Goal: Information Seeking & Learning: Find specific fact

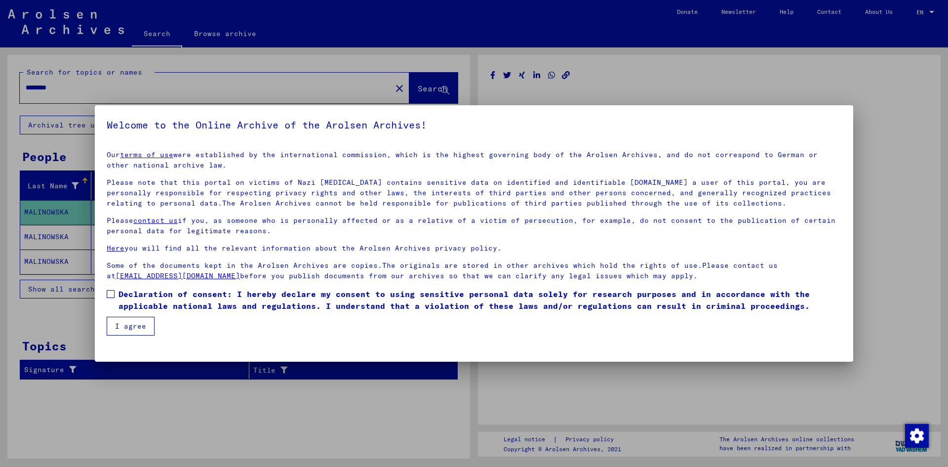
click at [110, 297] on span at bounding box center [111, 294] width 8 height 8
click at [126, 318] on button "I agree" at bounding box center [131, 325] width 48 height 19
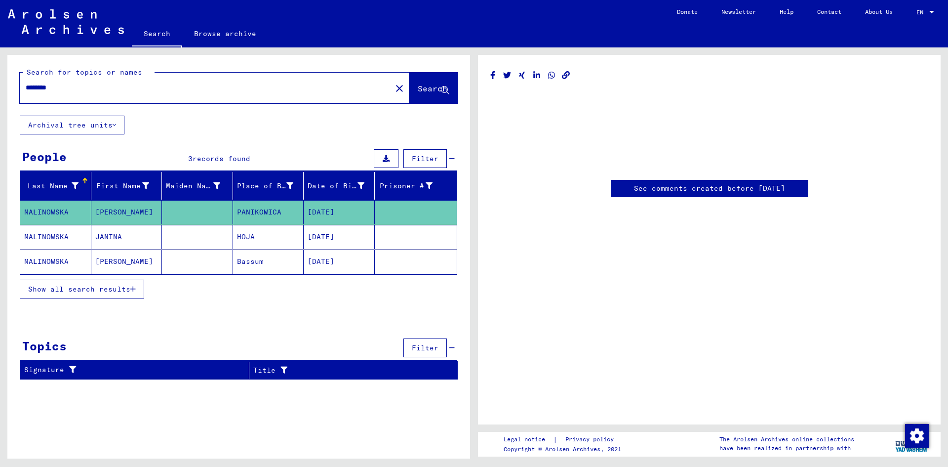
drag, startPoint x: 236, startPoint y: 88, endPoint x: 25, endPoint y: 97, distance: 211.5
click at [25, 97] on div "********" at bounding box center [203, 88] width 366 height 22
type input "********"
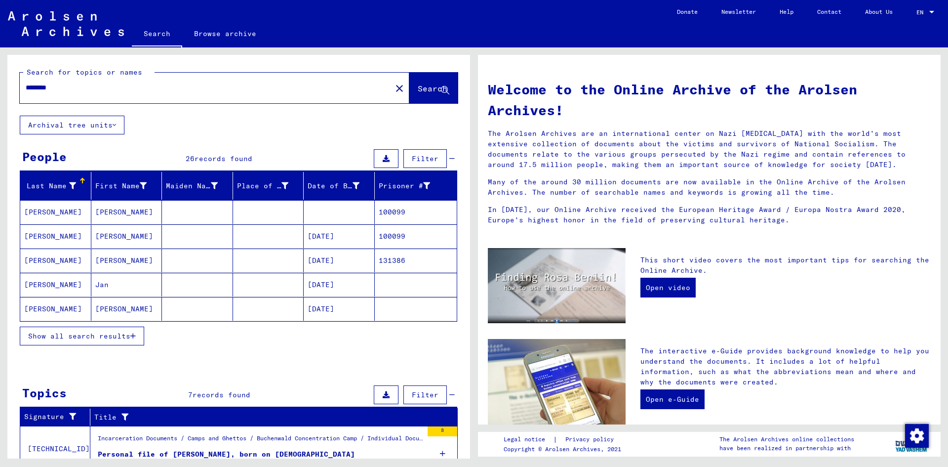
click at [98, 210] on mat-cell "[PERSON_NAME]" at bounding box center [126, 212] width 71 height 24
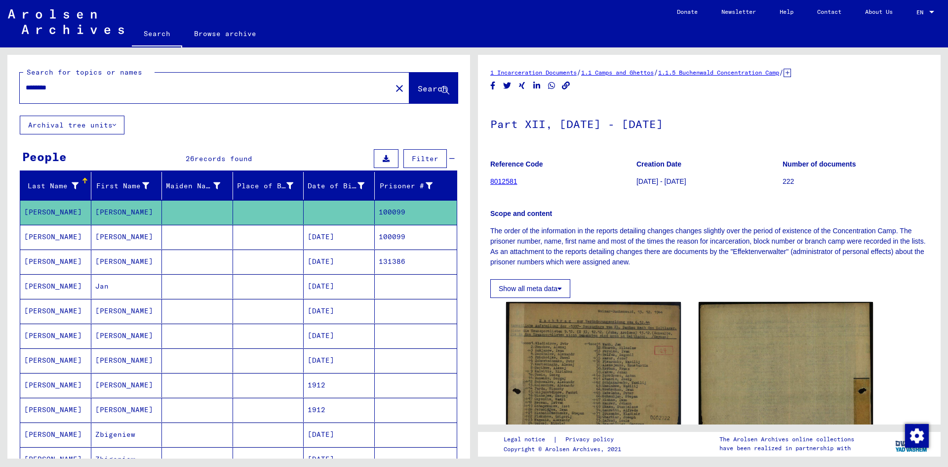
click at [109, 235] on mat-cell "[PERSON_NAME]" at bounding box center [126, 237] width 71 height 24
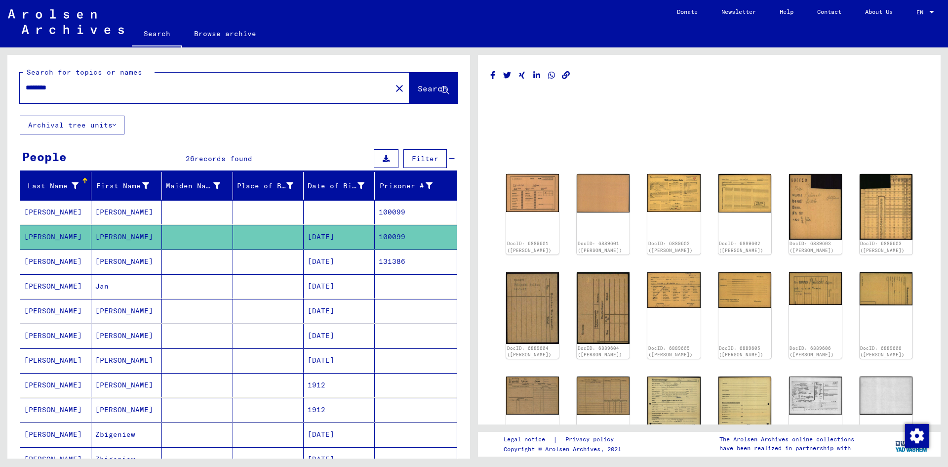
click at [205, 254] on mat-cell at bounding box center [197, 261] width 71 height 24
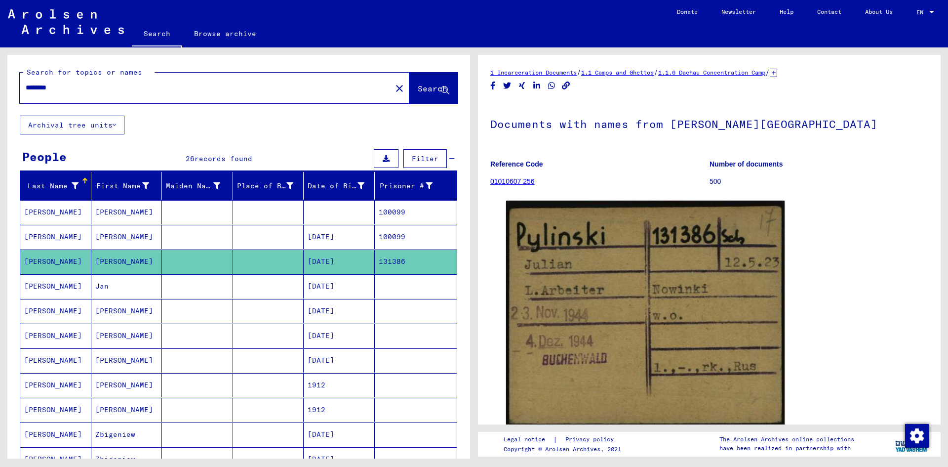
click at [200, 313] on mat-cell at bounding box center [197, 311] width 71 height 24
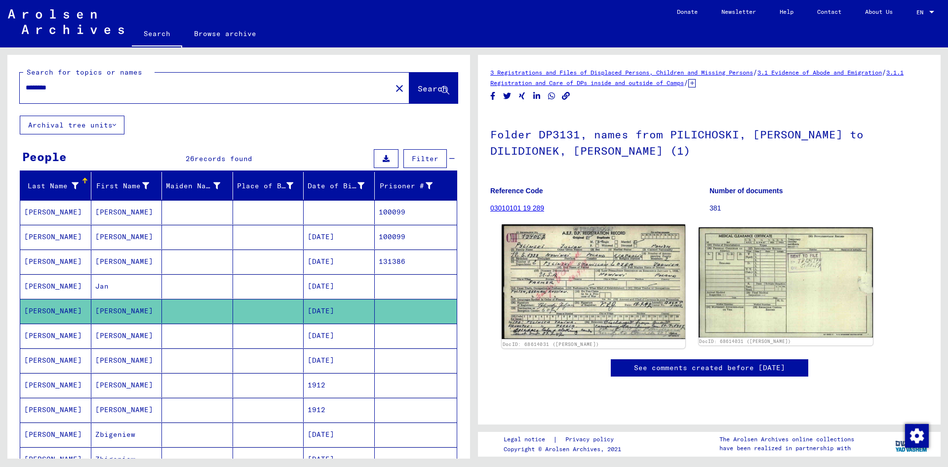
click at [618, 278] on img at bounding box center [593, 281] width 183 height 115
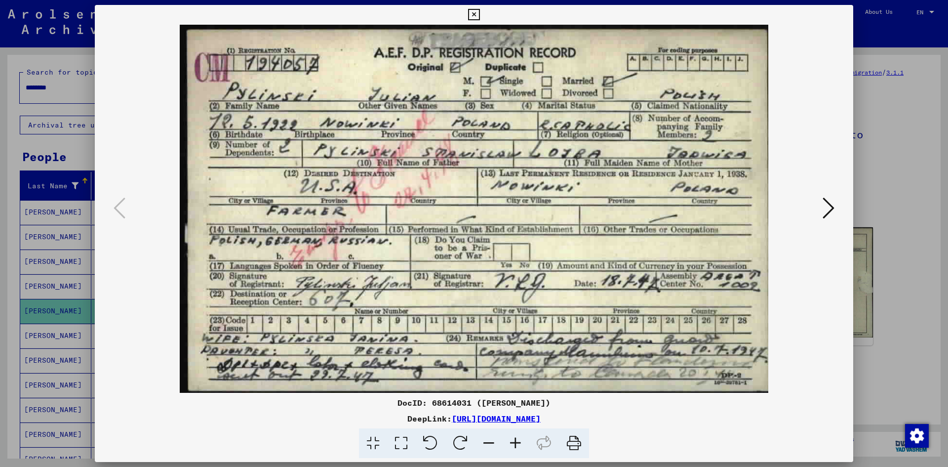
click at [174, 247] on img at bounding box center [473, 209] width 691 height 368
click at [470, 10] on icon at bounding box center [473, 15] width 11 height 12
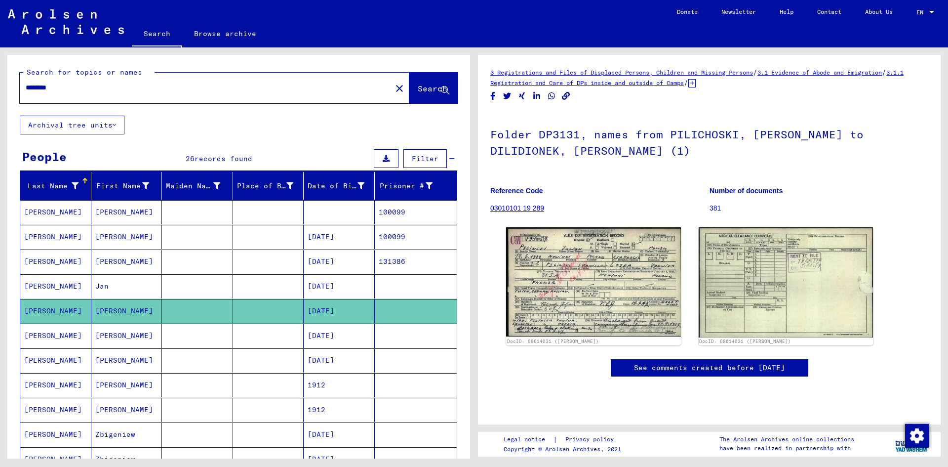
click at [135, 340] on mat-cell "[PERSON_NAME]" at bounding box center [126, 335] width 71 height 24
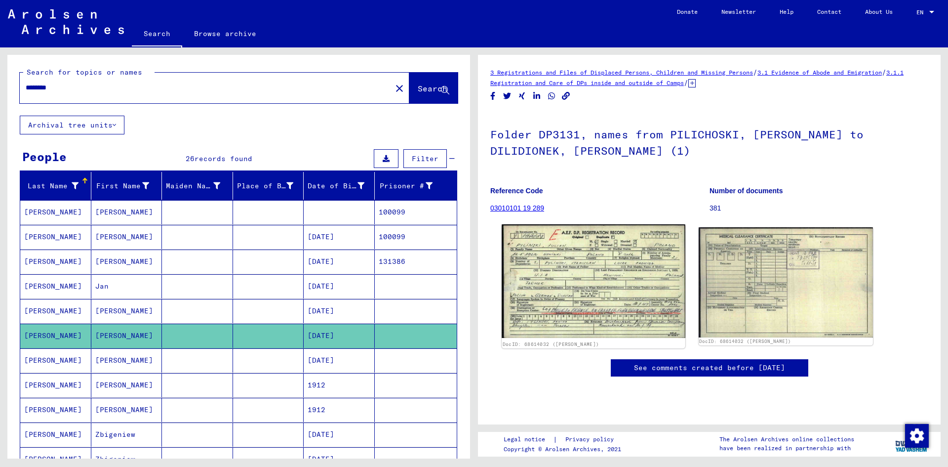
click at [542, 281] on img at bounding box center [593, 281] width 183 height 114
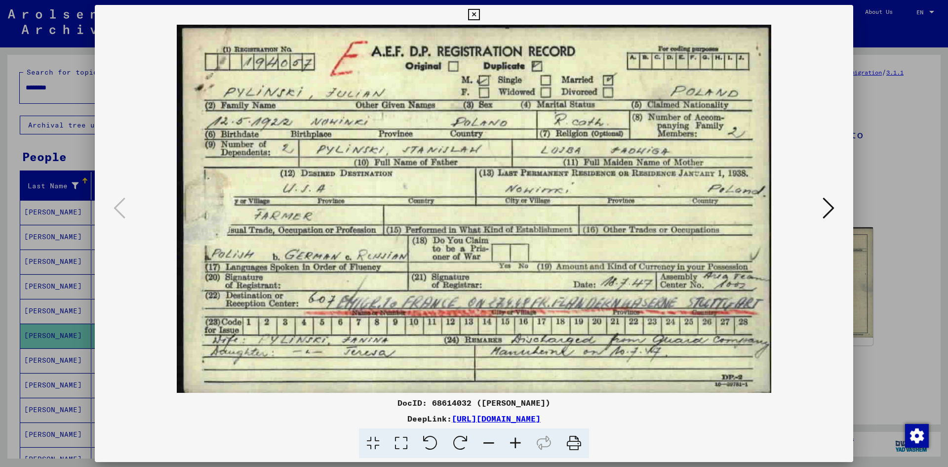
drag, startPoint x: 542, startPoint y: 281, endPoint x: 245, endPoint y: 288, distance: 296.8
click at [245, 288] on img at bounding box center [473, 209] width 691 height 368
click at [918, 191] on div at bounding box center [474, 233] width 948 height 467
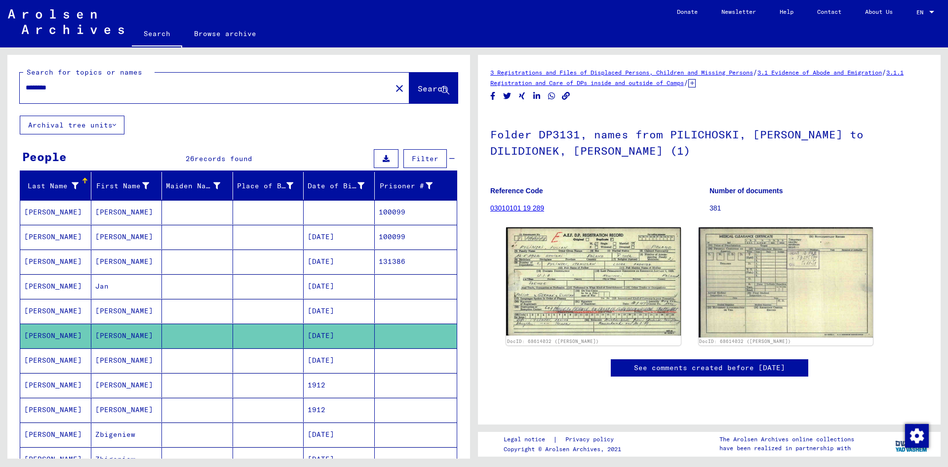
click at [315, 355] on mat-cell "[DATE]" at bounding box center [339, 360] width 71 height 24
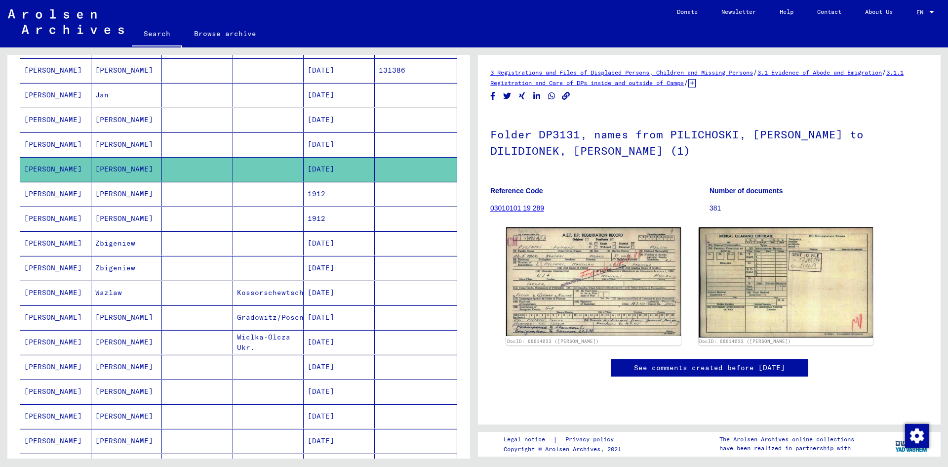
scroll to position [221, 0]
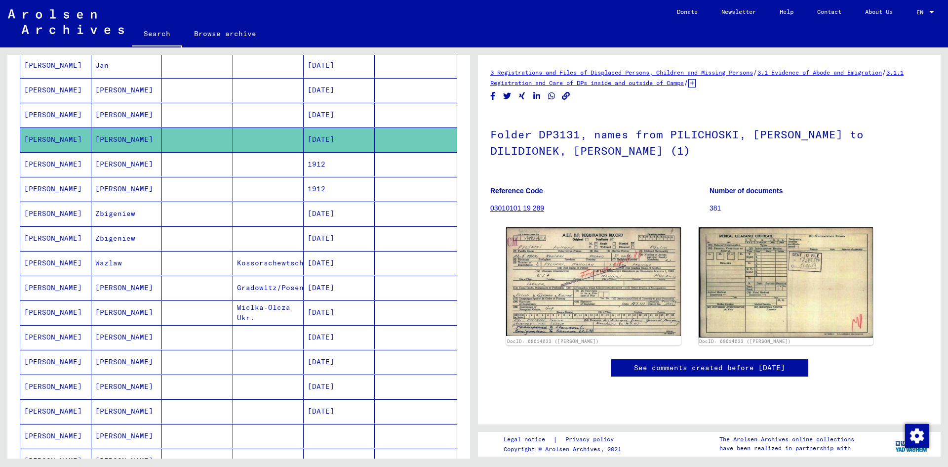
click at [314, 377] on mat-cell "[DATE]" at bounding box center [339, 386] width 71 height 24
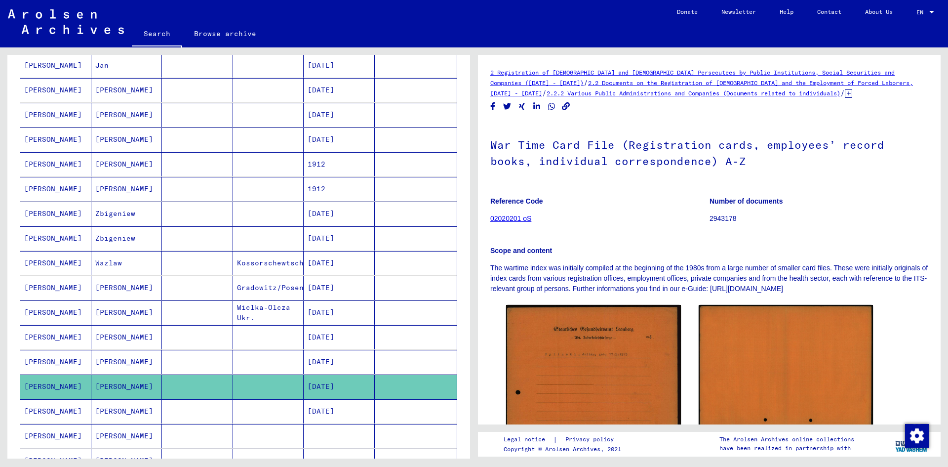
scroll to position [165, 0]
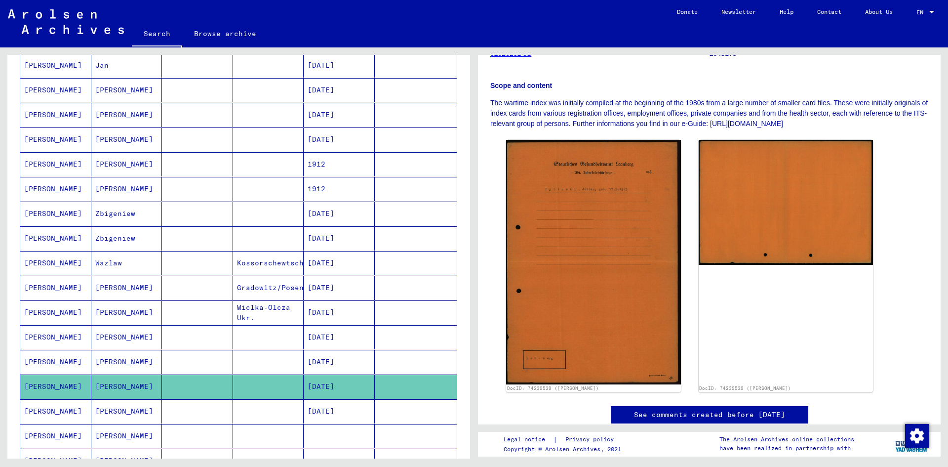
click at [353, 409] on mat-cell "[DATE]" at bounding box center [339, 411] width 71 height 24
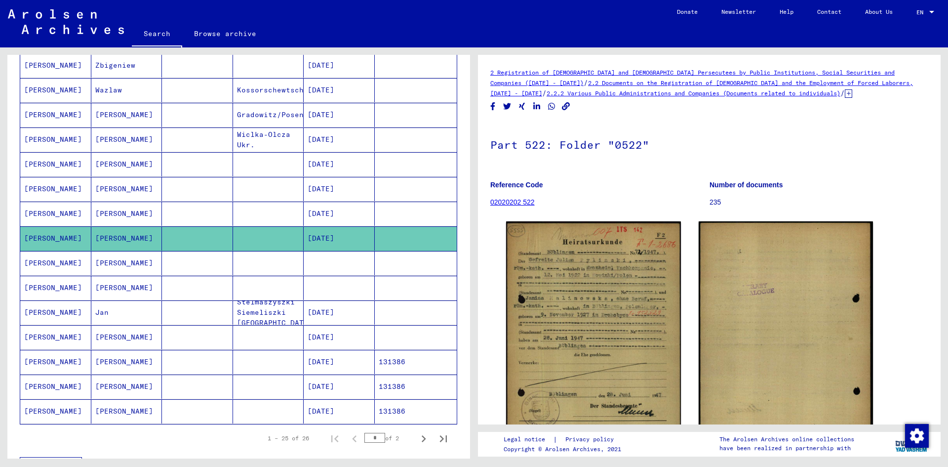
scroll to position [394, 0]
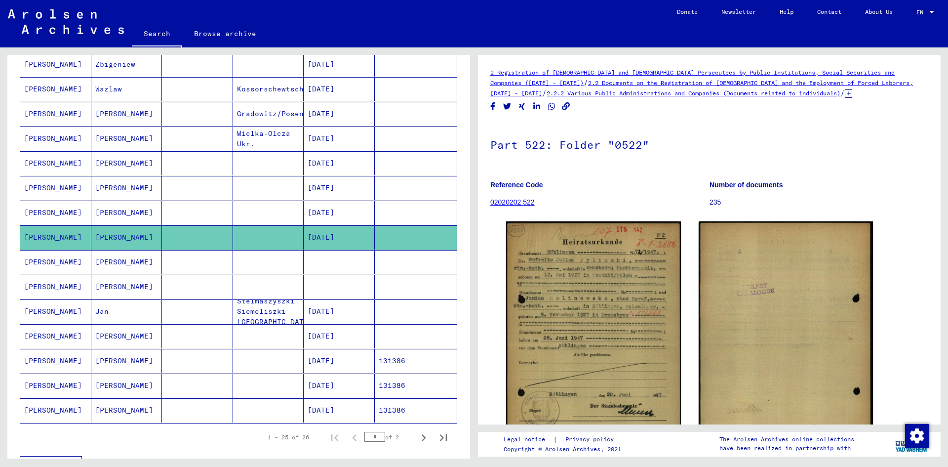
click at [347, 346] on mat-cell "[DATE]" at bounding box center [339, 336] width 71 height 24
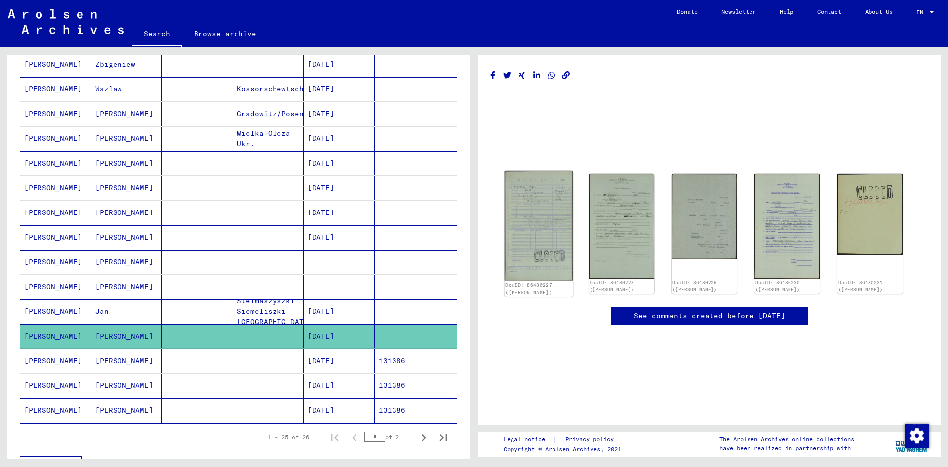
click at [534, 201] on img at bounding box center [539, 226] width 68 height 110
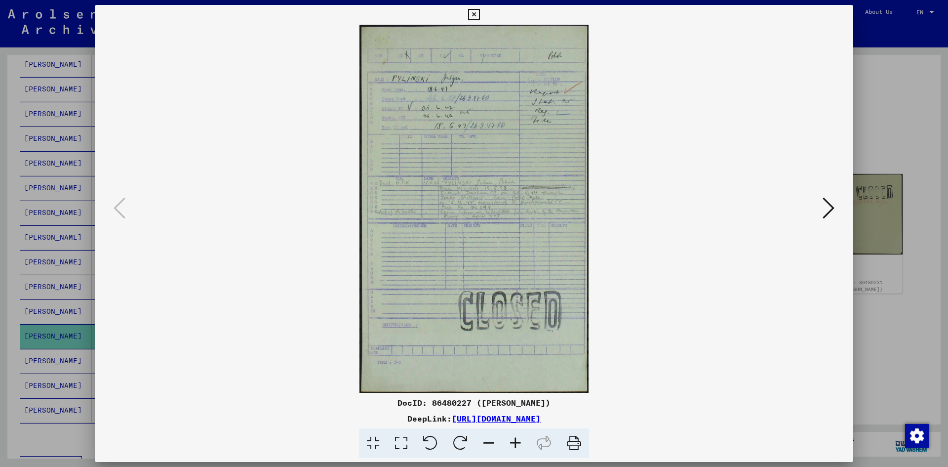
click at [828, 200] on icon at bounding box center [829, 208] width 12 height 24
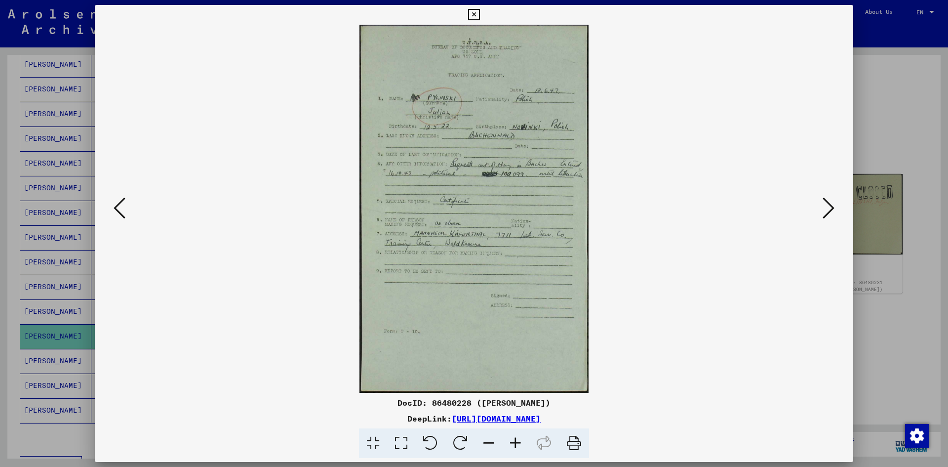
click at [828, 200] on icon at bounding box center [829, 208] width 12 height 24
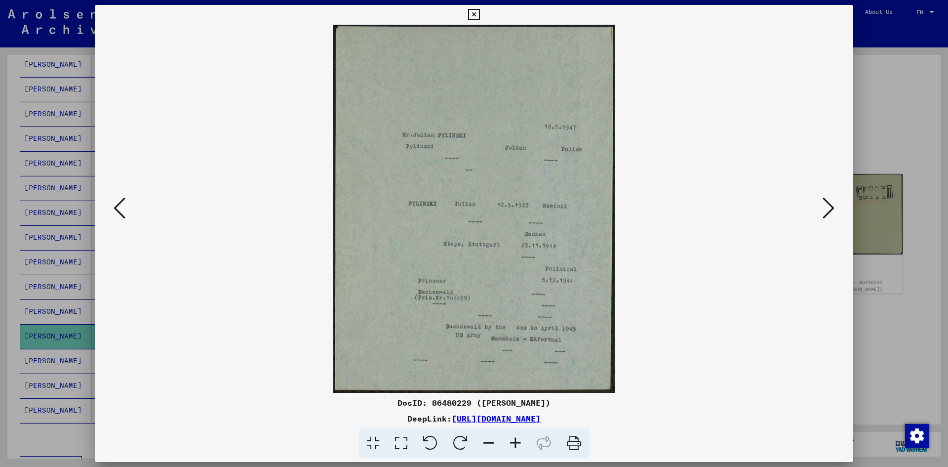
click at [828, 200] on icon at bounding box center [829, 208] width 12 height 24
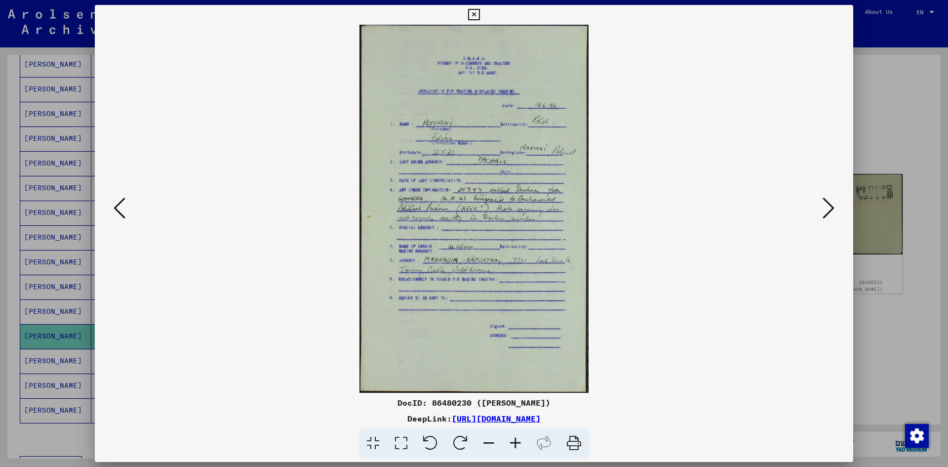
click at [828, 208] on icon at bounding box center [829, 208] width 12 height 24
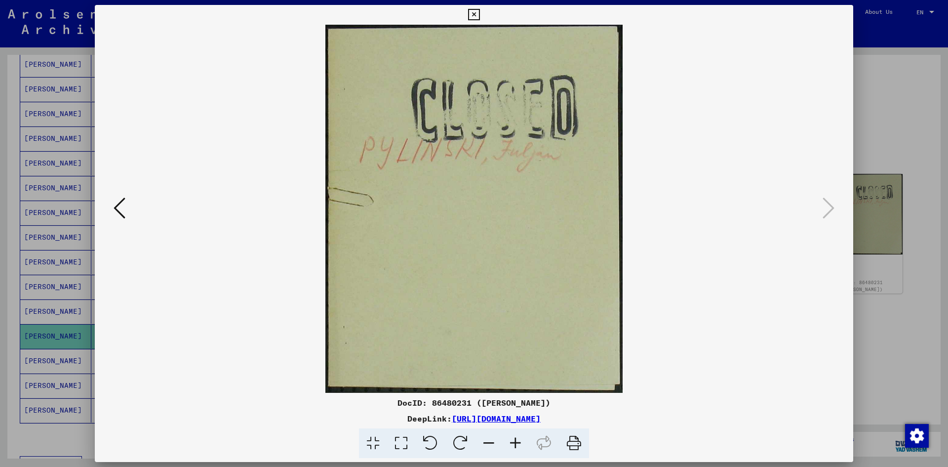
click at [885, 82] on div at bounding box center [474, 233] width 948 height 467
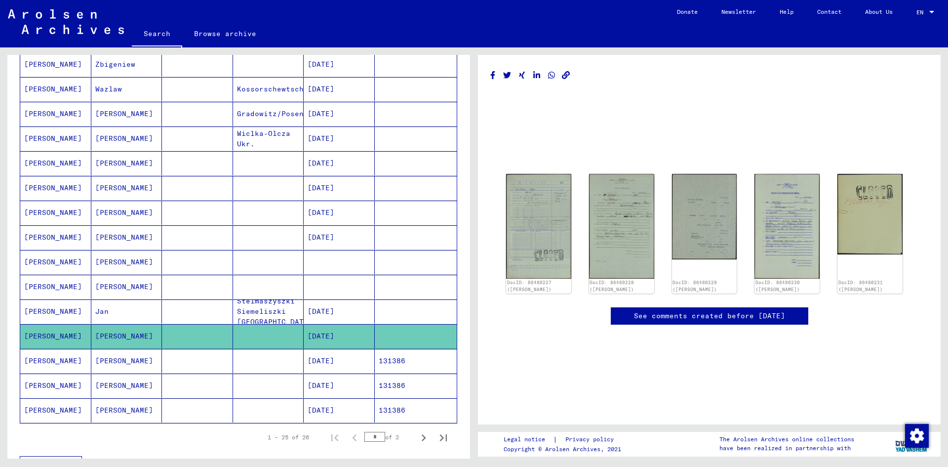
click at [272, 365] on mat-cell at bounding box center [268, 361] width 71 height 24
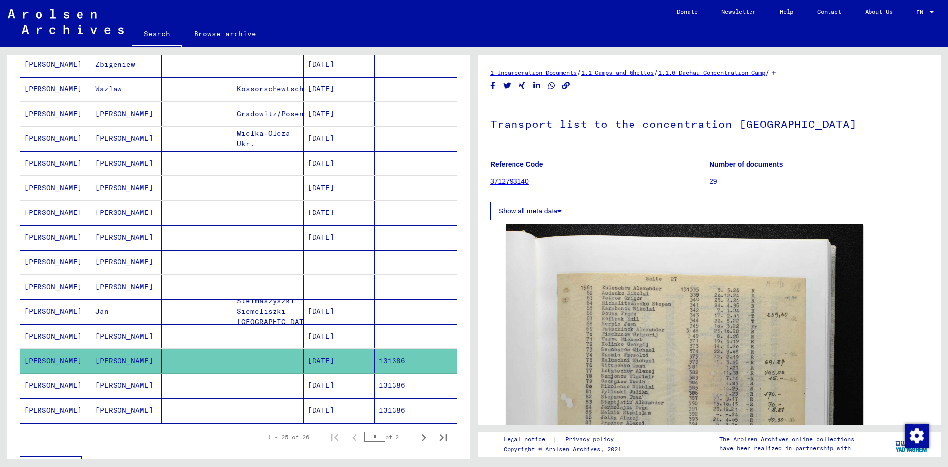
click at [271, 383] on mat-cell at bounding box center [268, 385] width 71 height 24
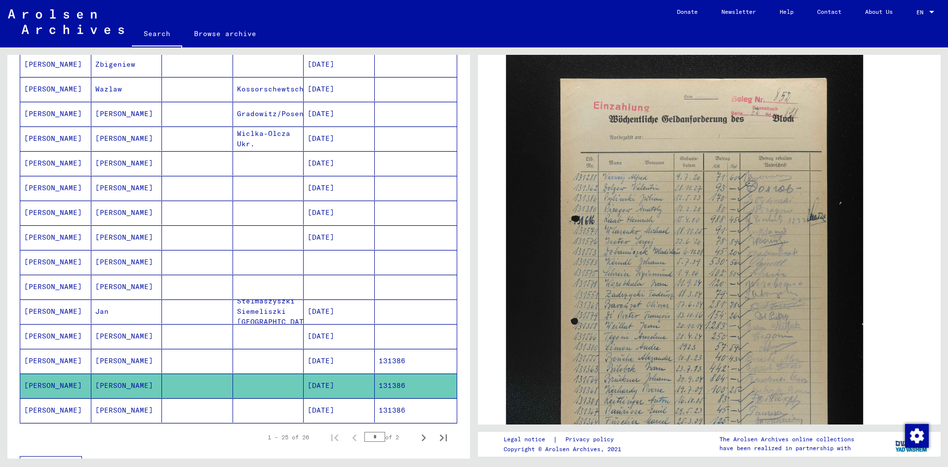
scroll to position [252, 0]
click at [317, 407] on mat-cell "[DATE]" at bounding box center [339, 410] width 71 height 24
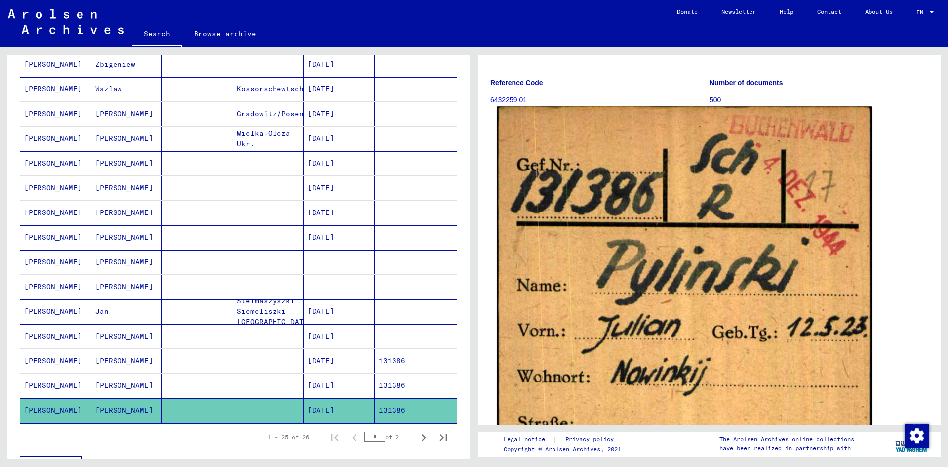
scroll to position [260, 0]
